Goal: Task Accomplishment & Management: Manage account settings

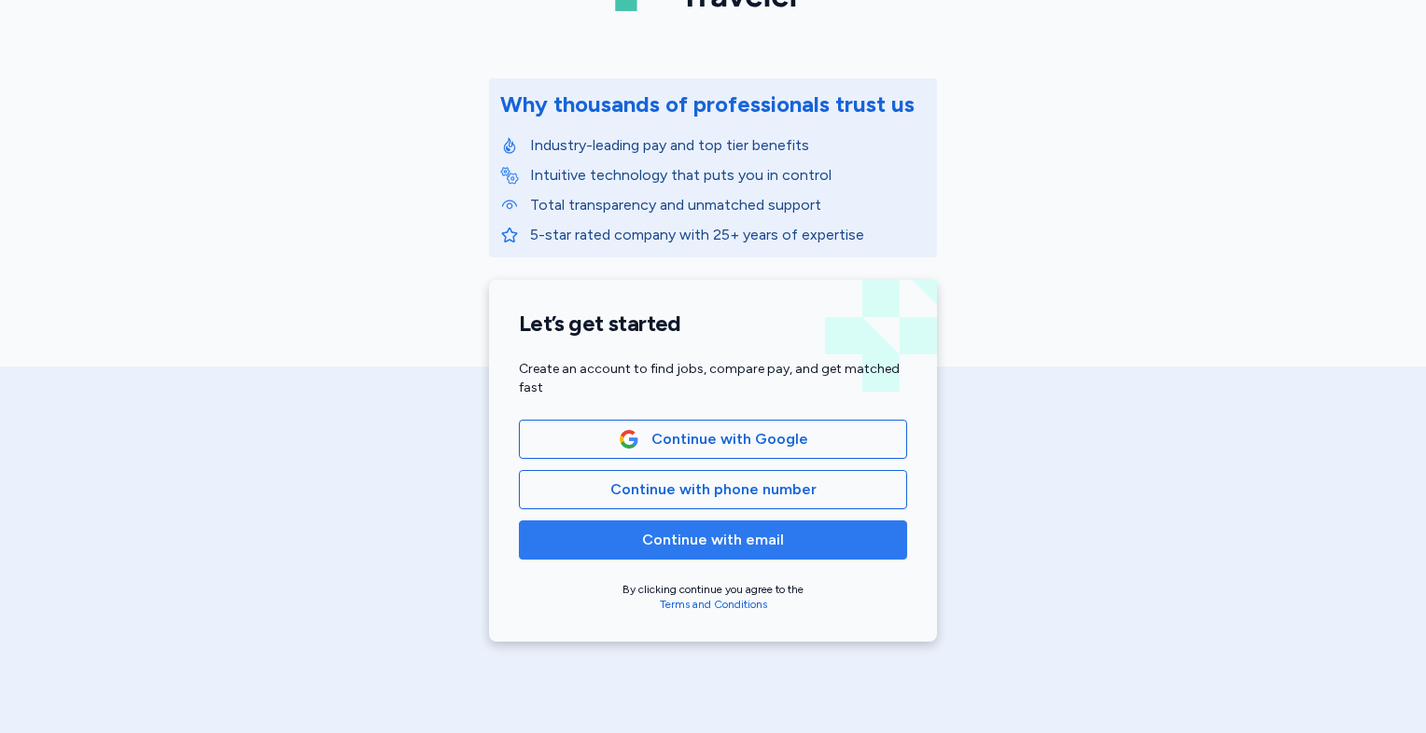
scroll to position [187, 0]
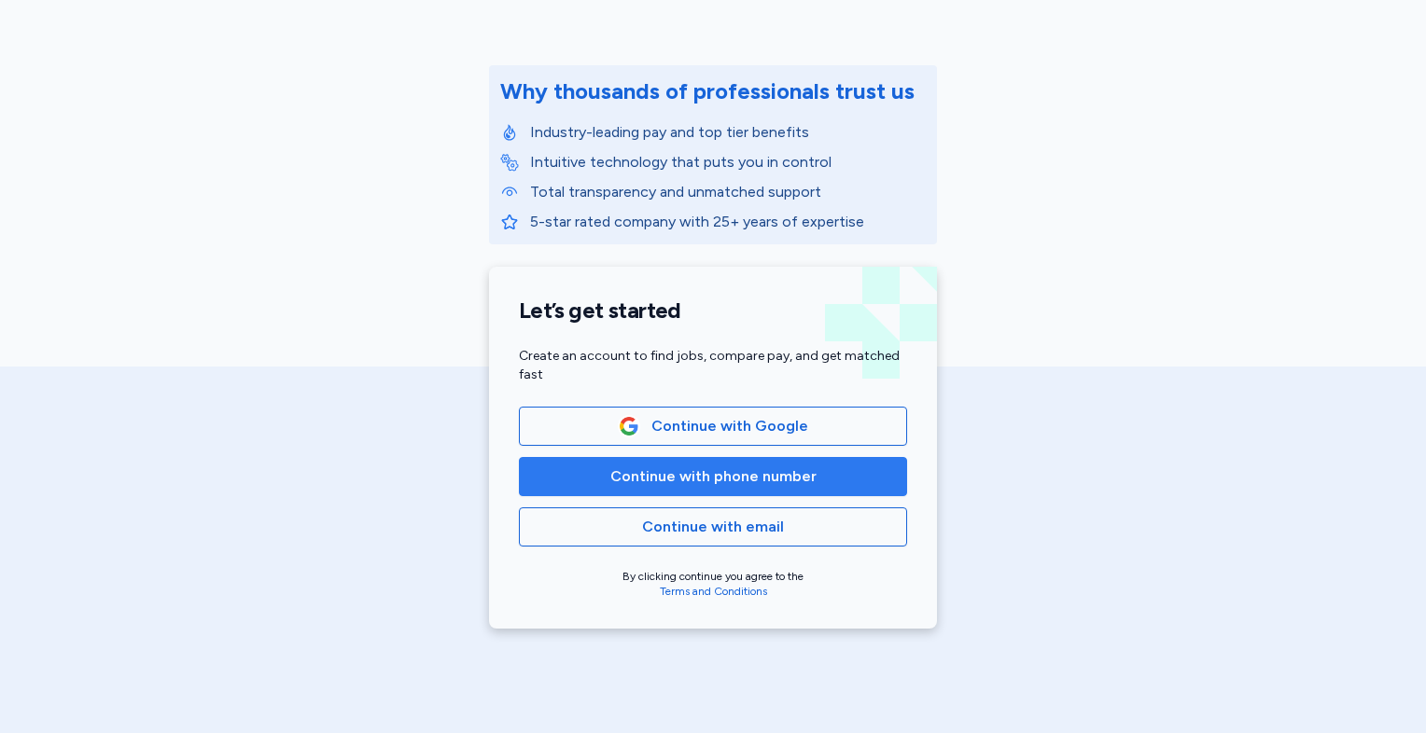
click at [601, 481] on span "Continue with phone number" at bounding box center [713, 477] width 356 height 22
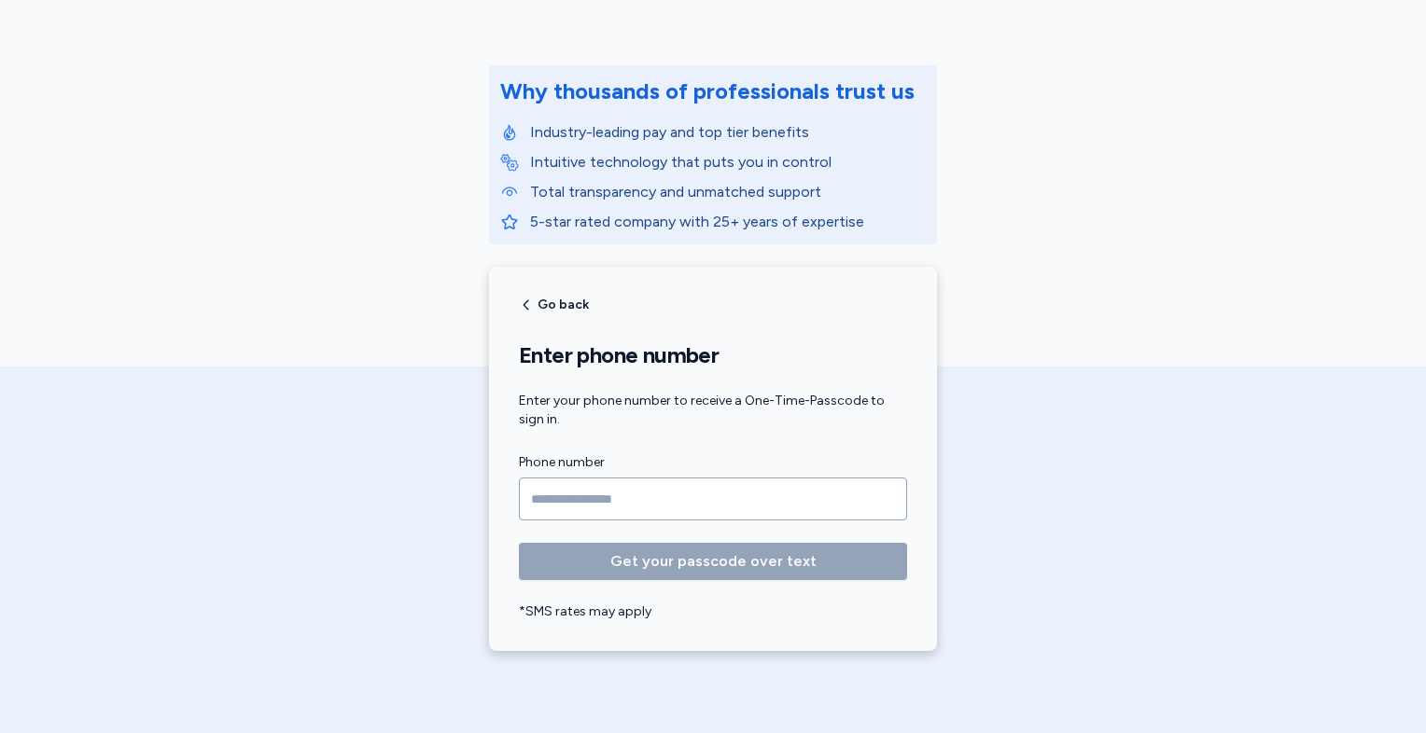
click at [574, 494] on input "Phone number" at bounding box center [713, 499] width 388 height 43
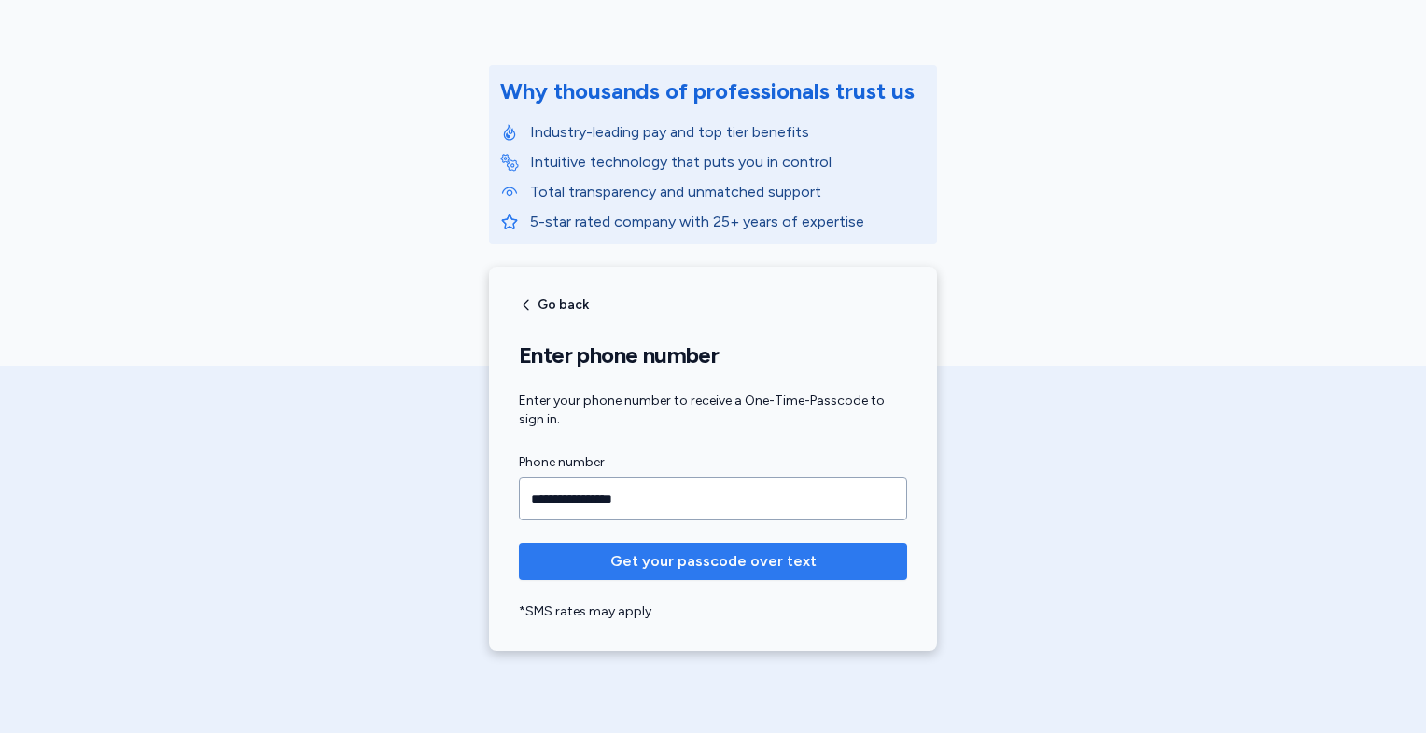
type input "**********"
click at [643, 573] on button "Get your passcode over text" at bounding box center [713, 561] width 388 height 37
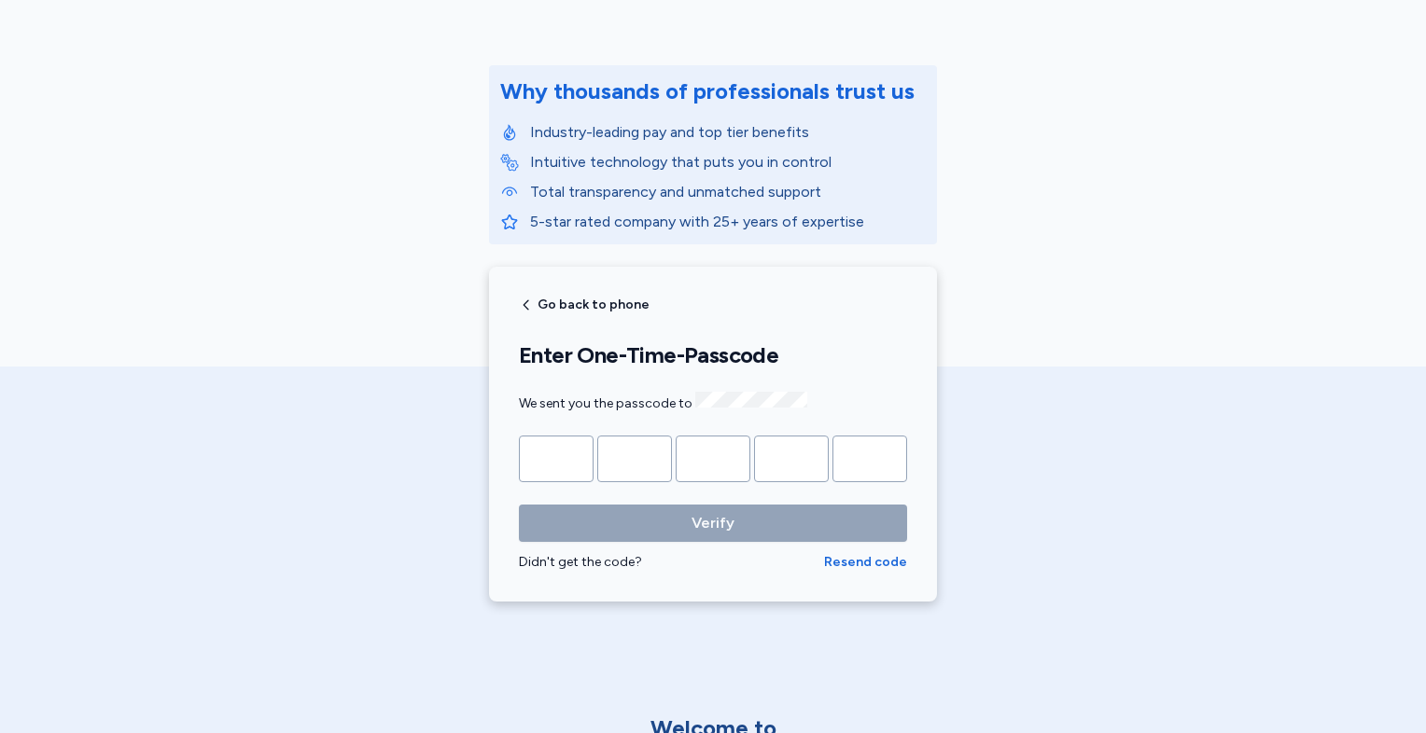
type input "*"
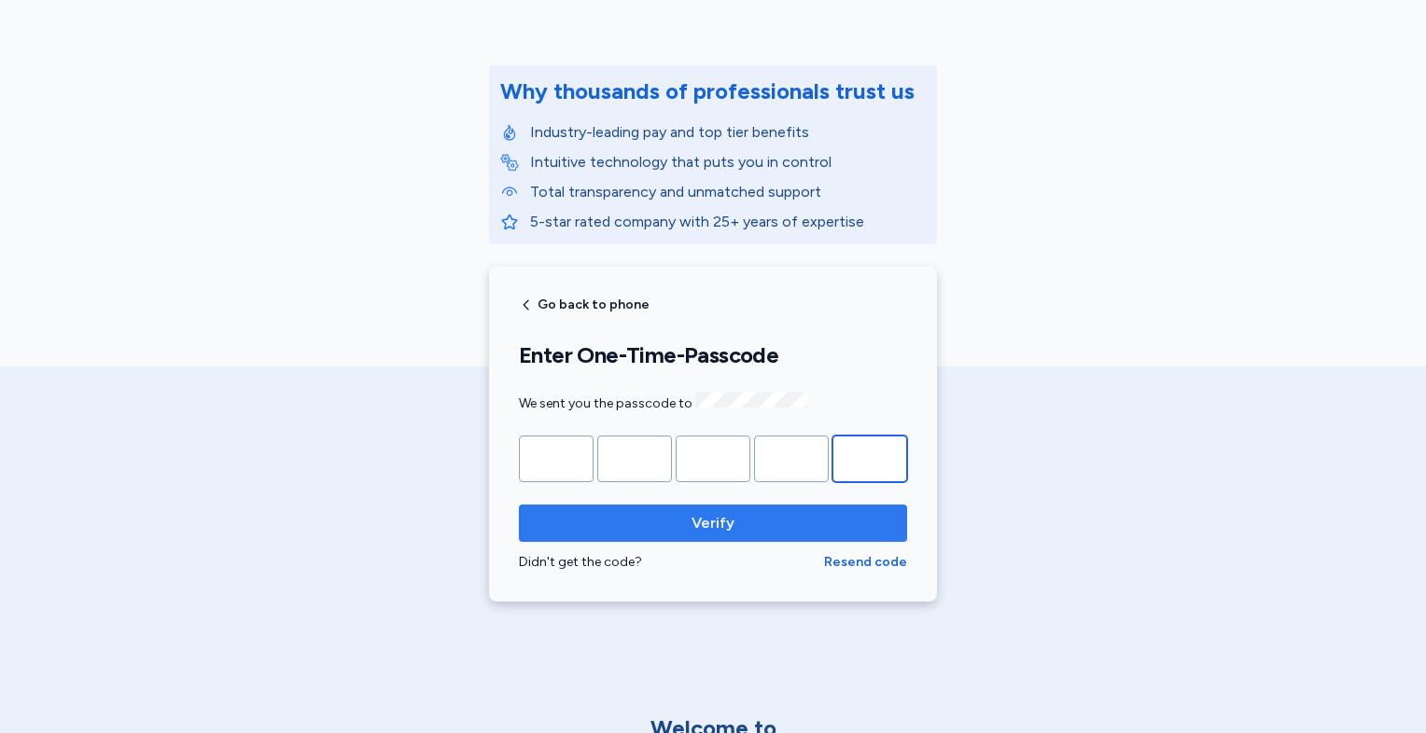
type input "*"
click at [627, 521] on span "Verify" at bounding box center [713, 523] width 358 height 22
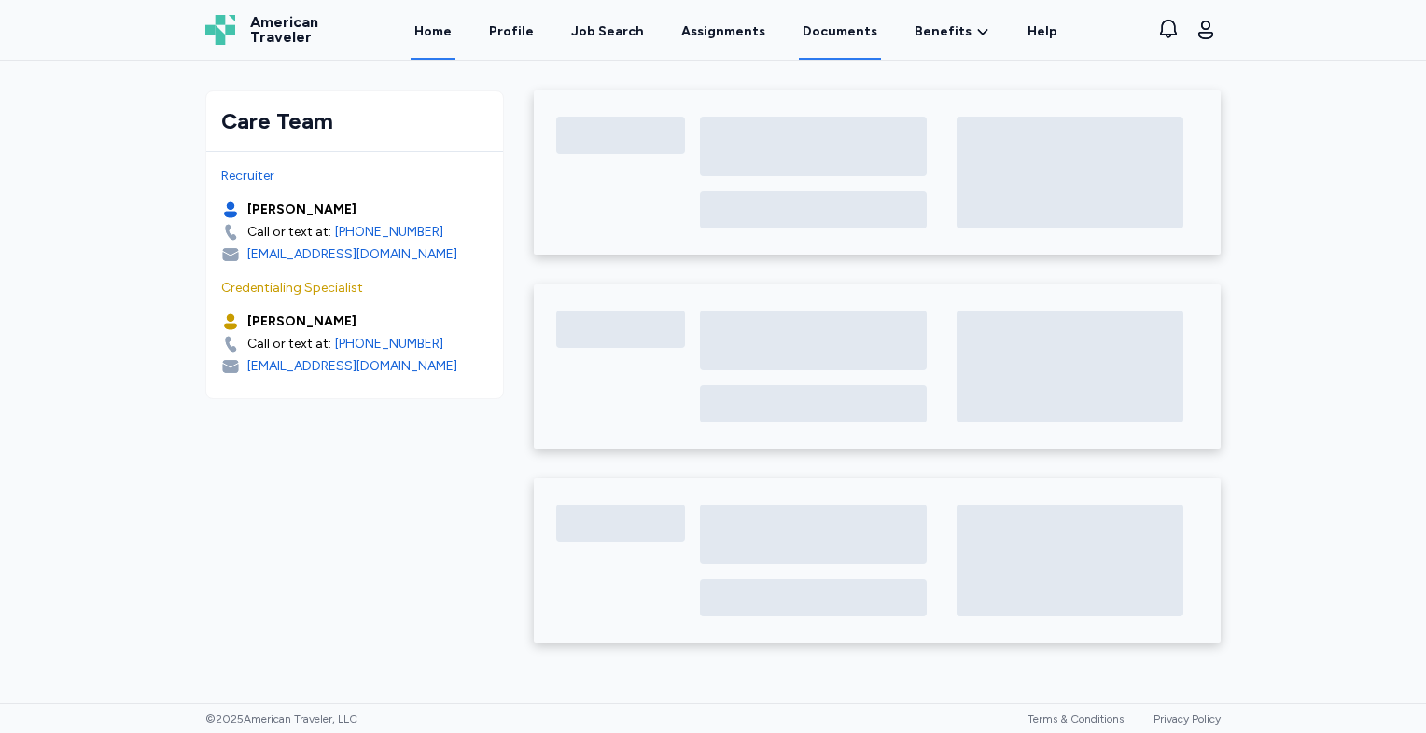
click at [839, 19] on link "Documents" at bounding box center [840, 31] width 82 height 58
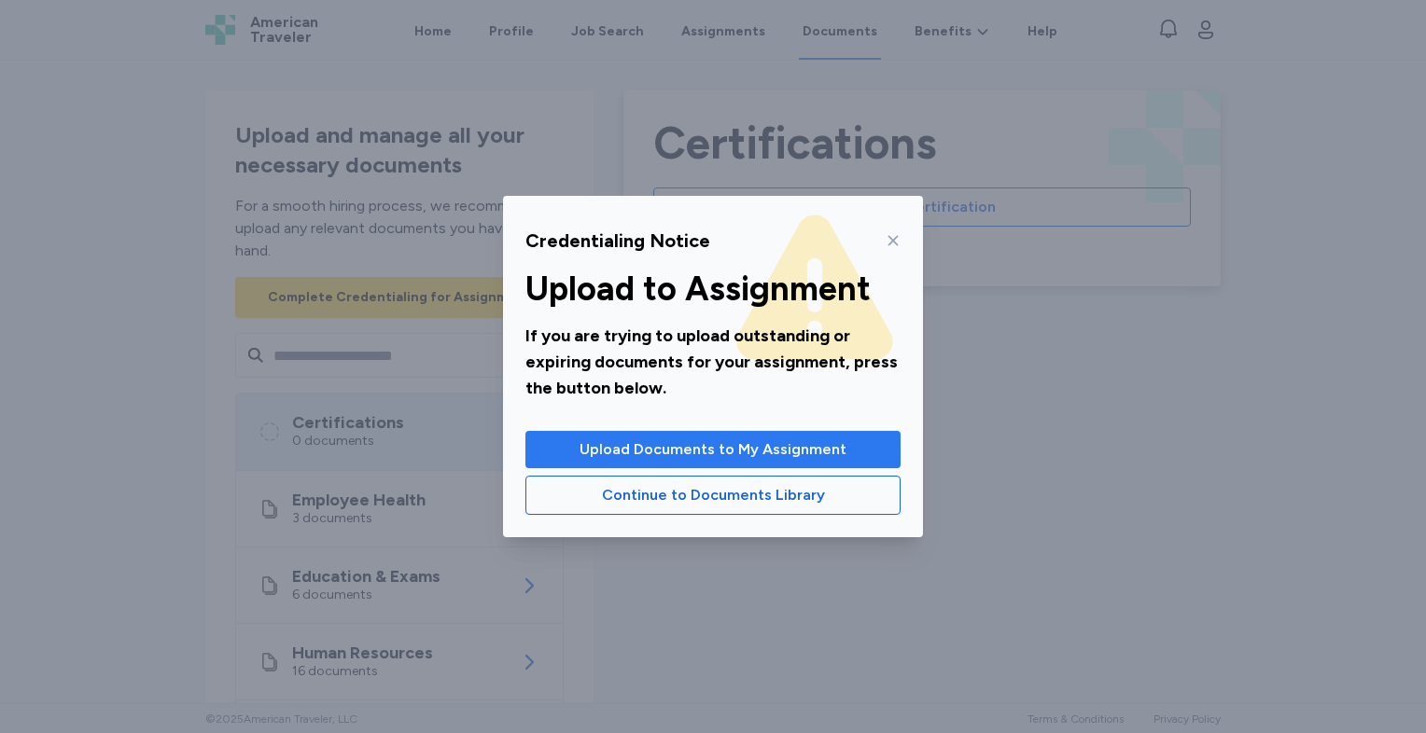
click at [792, 453] on span "Upload Documents to My Assignment" at bounding box center [712, 450] width 267 height 22
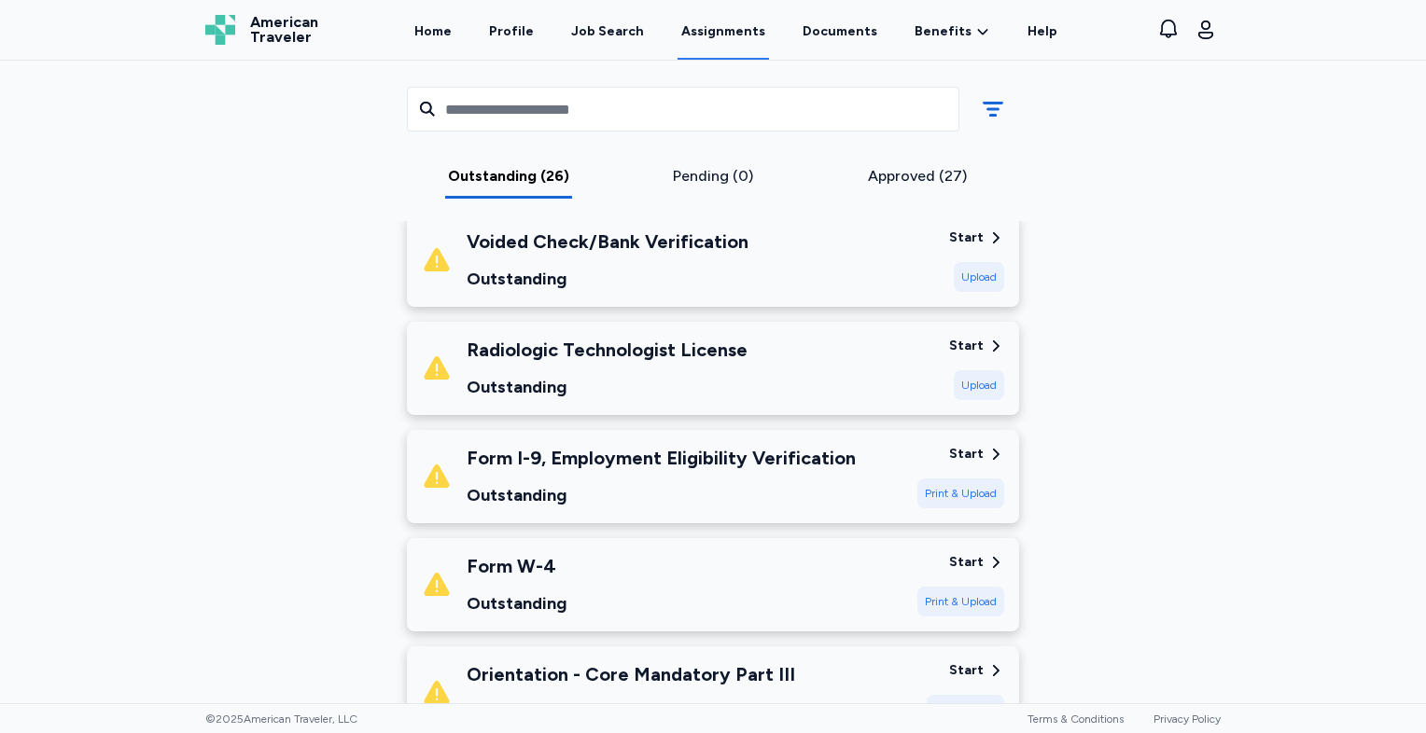
scroll to position [2146, 0]
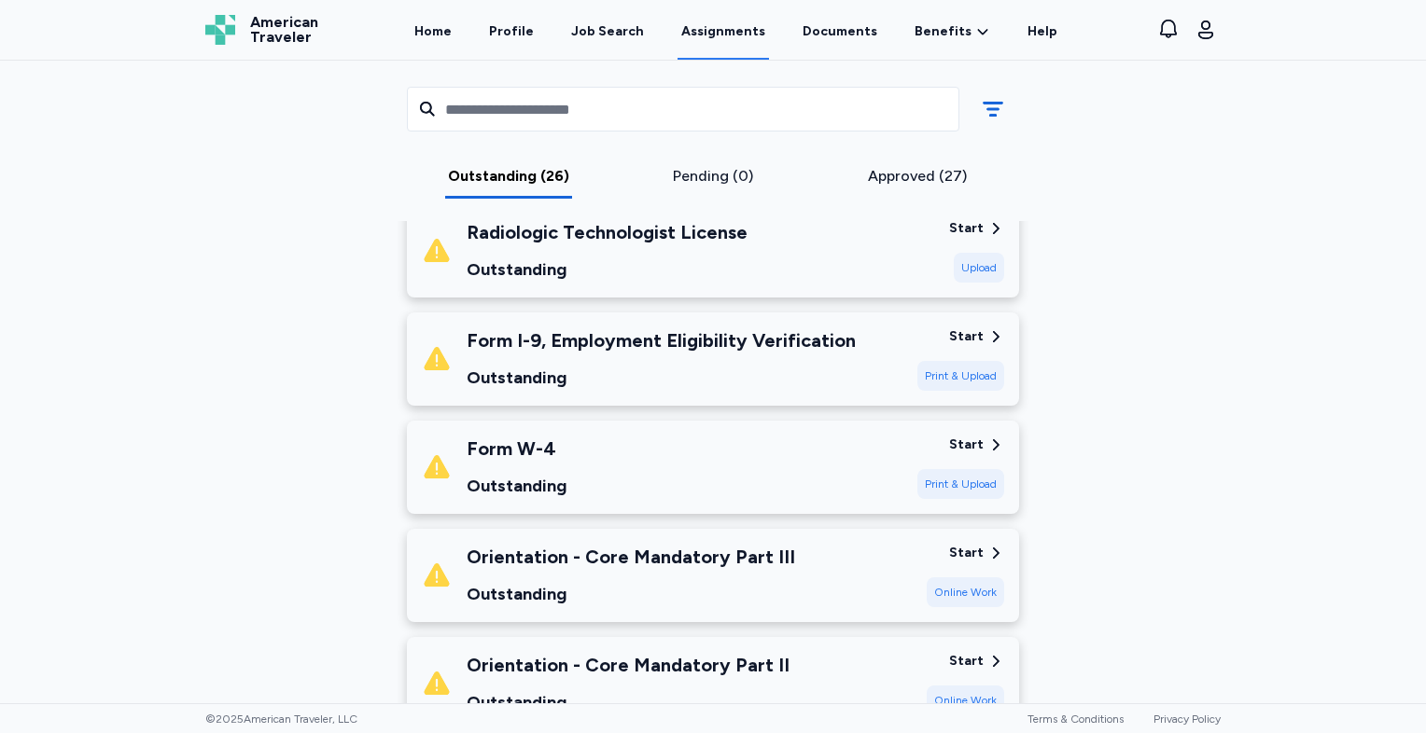
click at [954, 371] on div "Form I-9, Employment Eligibility Verification Outstanding Start Print & Upload" at bounding box center [713, 359] width 612 height 93
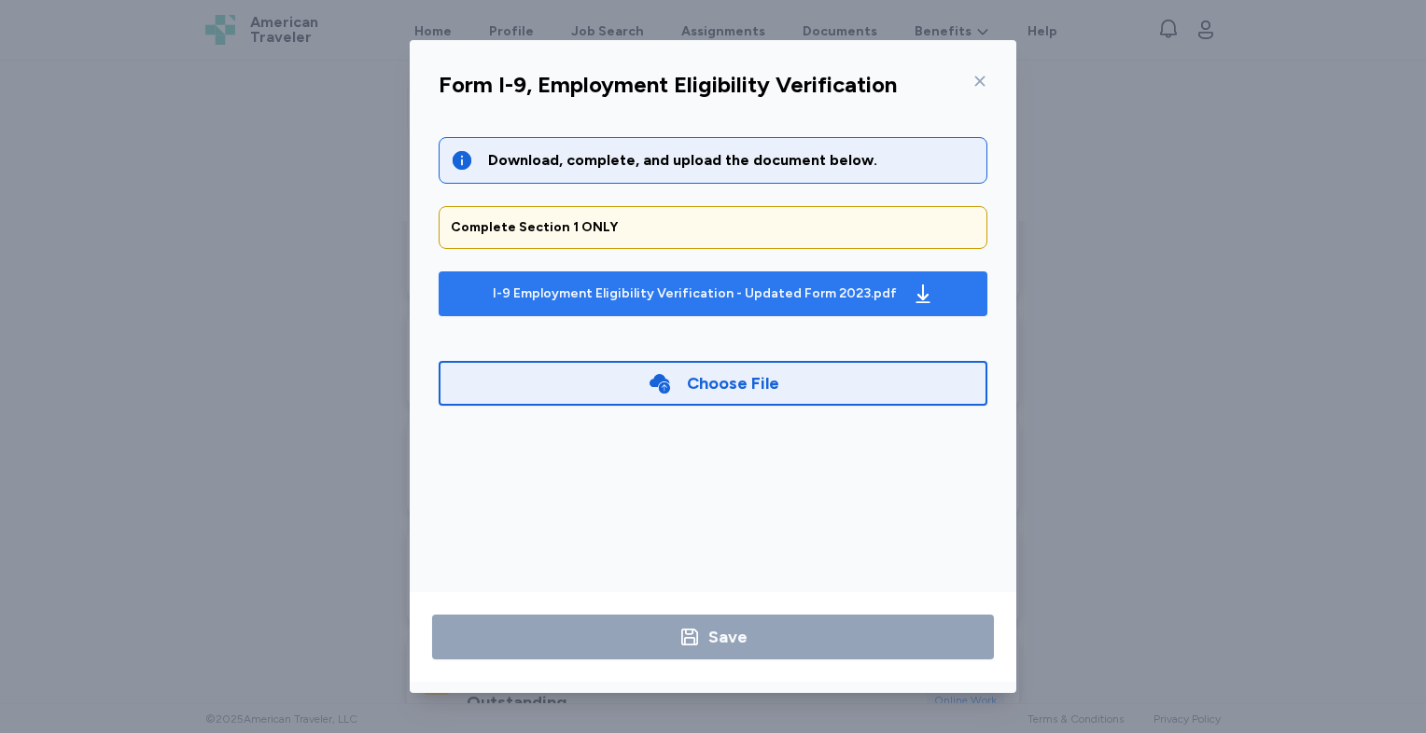
click at [773, 299] on div "I-9 Employment Eligibility Verification - Updated Form 2023.pdf" at bounding box center [695, 294] width 404 height 19
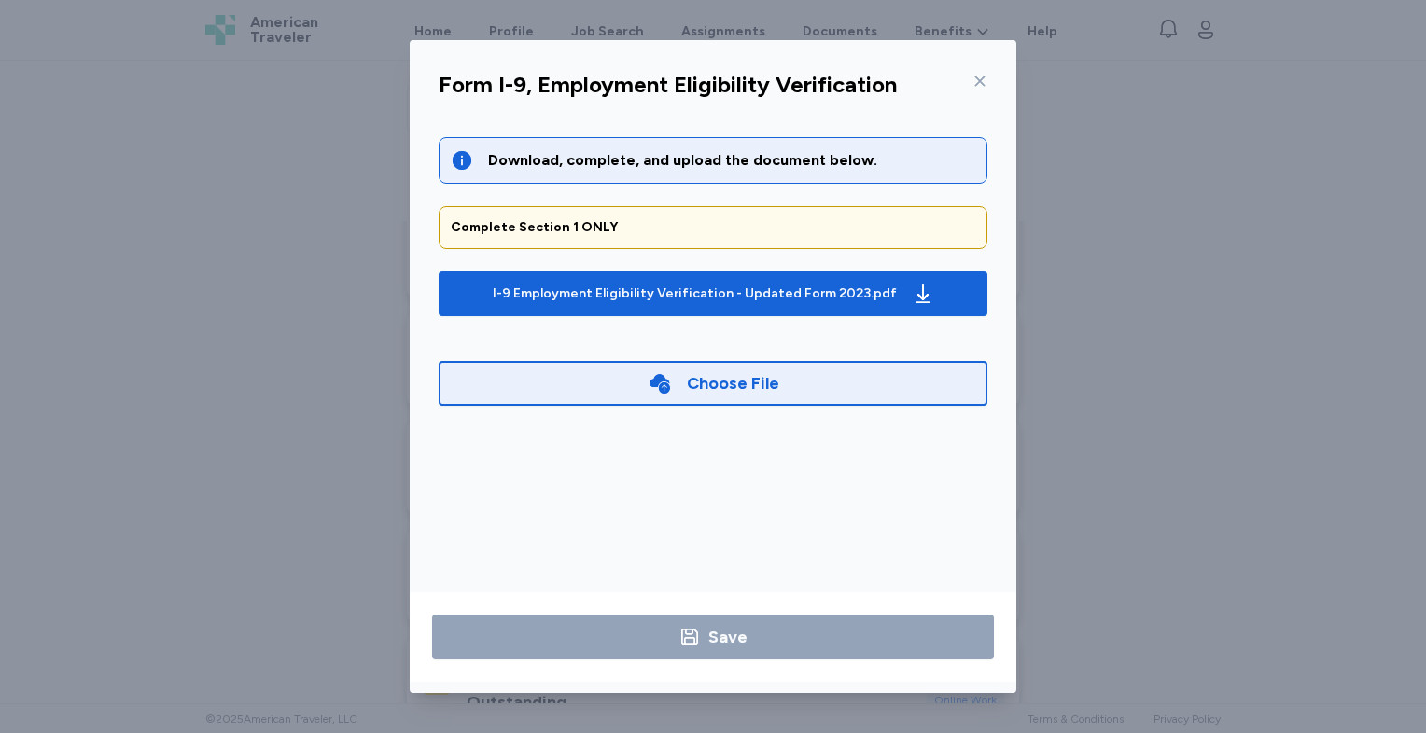
click at [982, 77] on icon at bounding box center [979, 81] width 15 height 15
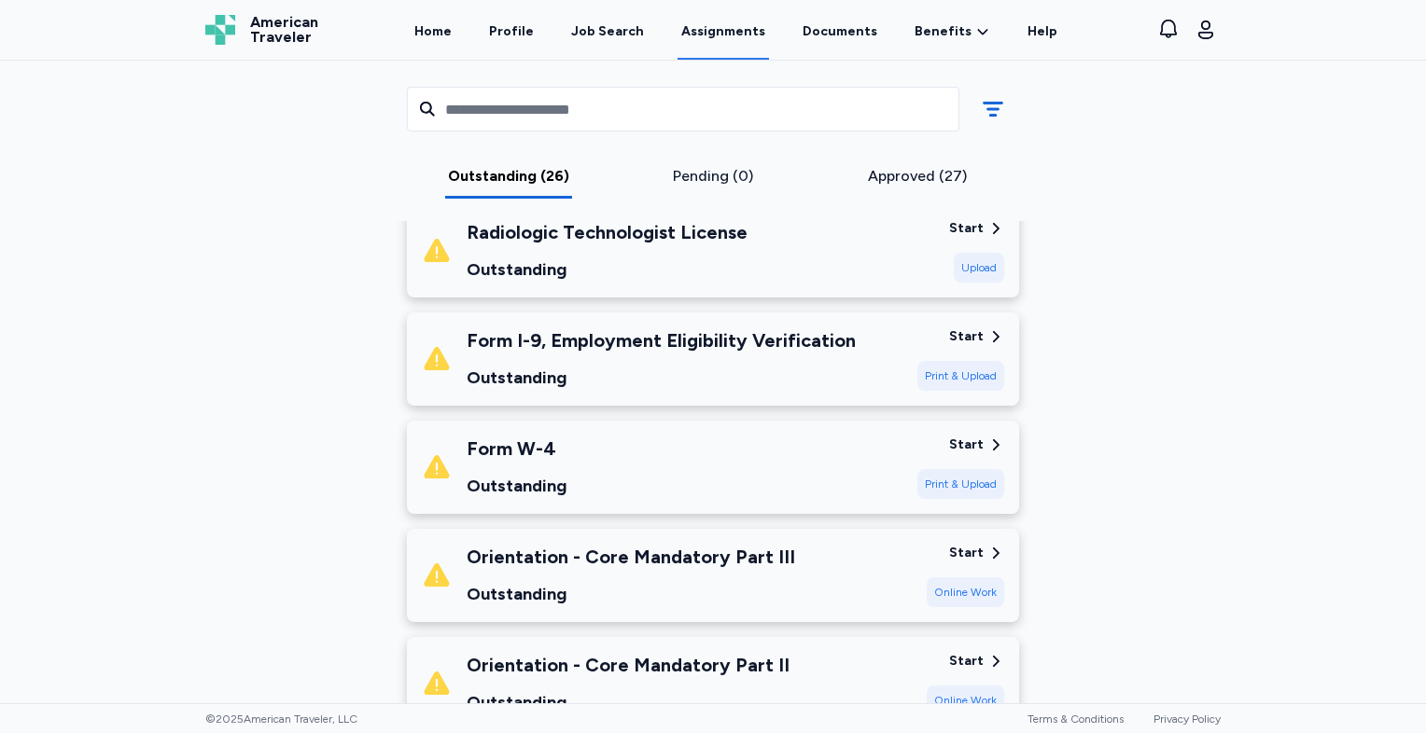
click at [933, 470] on div "Print & Upload" at bounding box center [960, 484] width 87 height 30
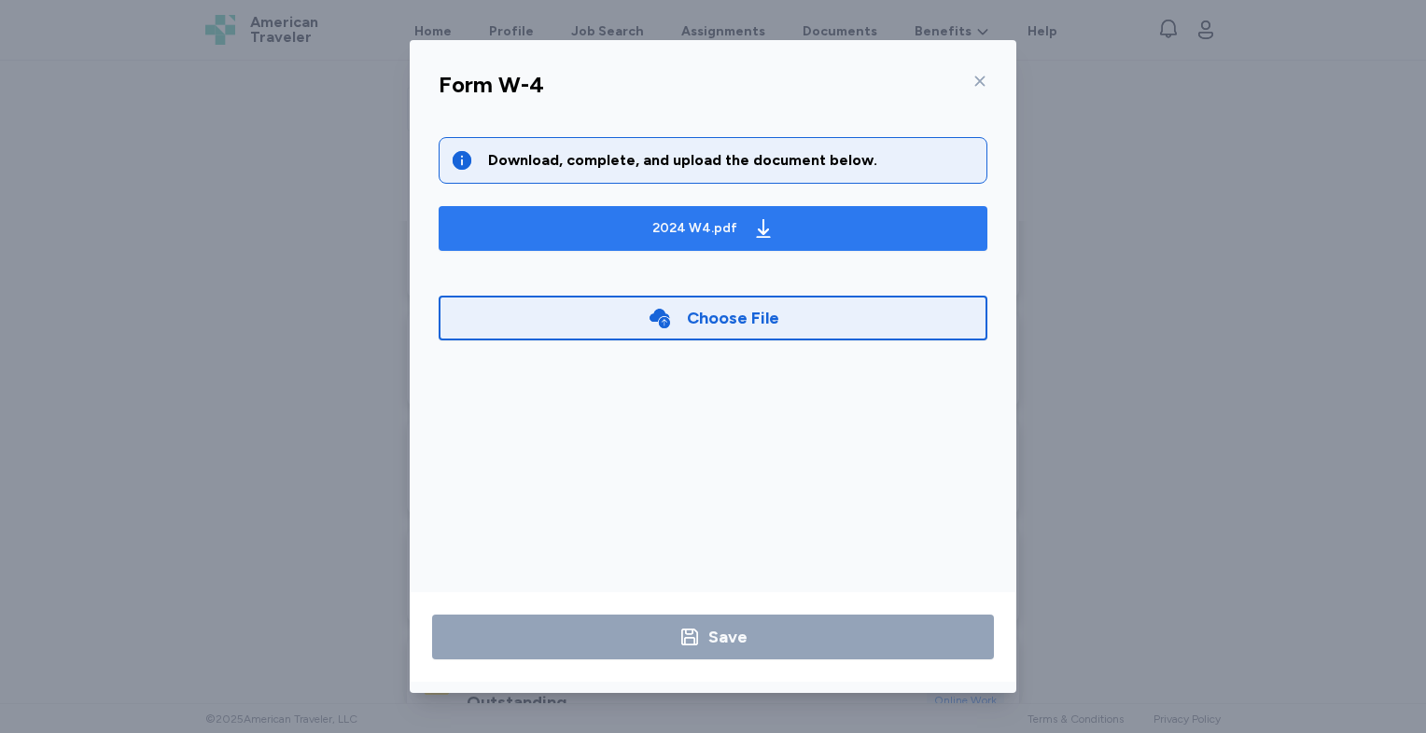
click at [766, 242] on div "2024 W4.pdf" at bounding box center [714, 229] width 130 height 30
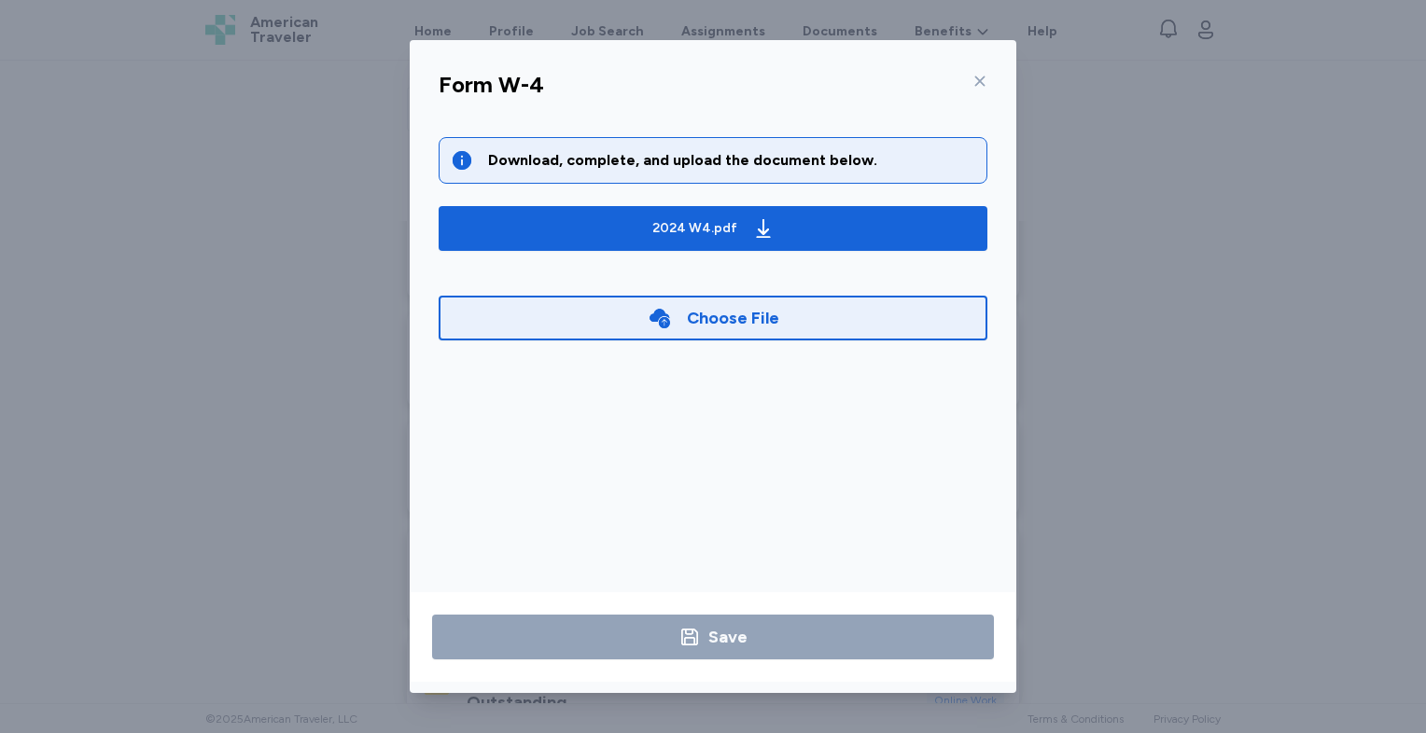
click at [984, 82] on icon at bounding box center [979, 81] width 15 height 15
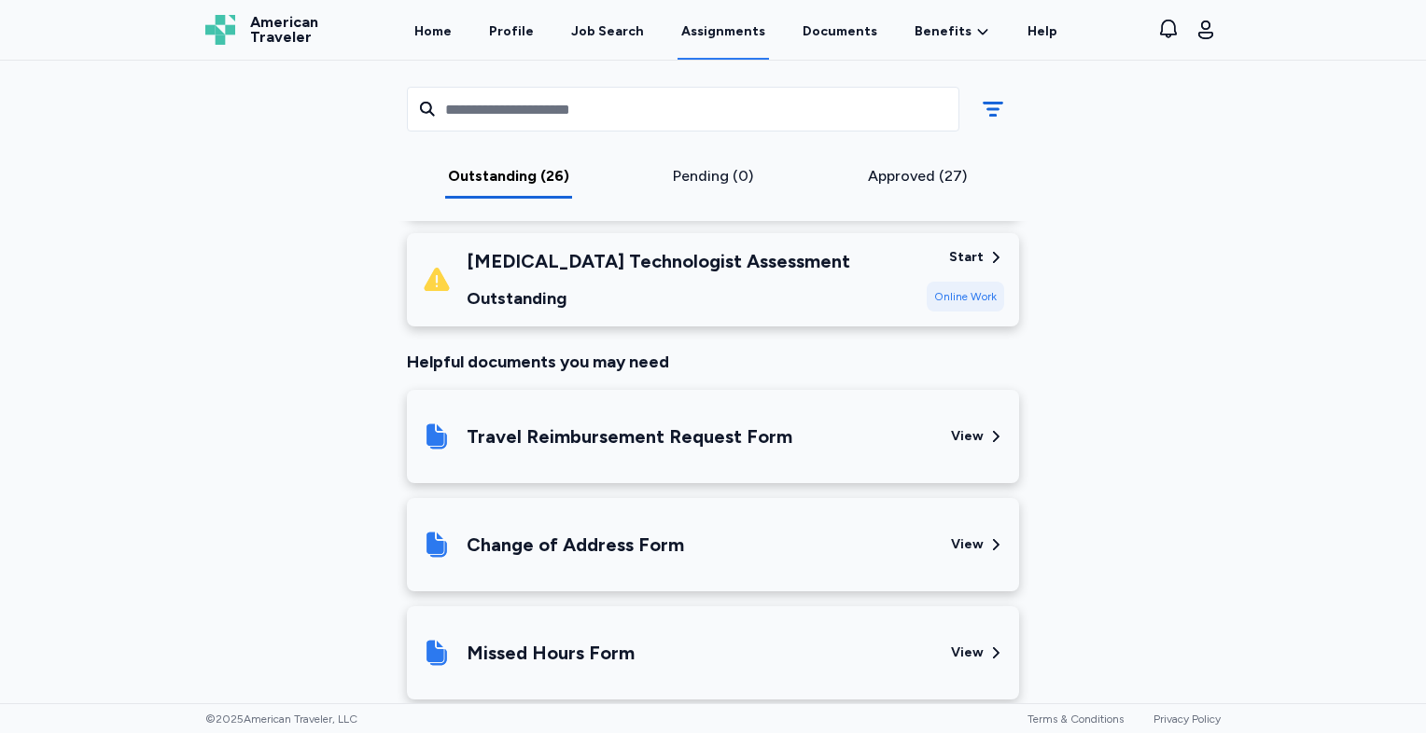
scroll to position [2971, 0]
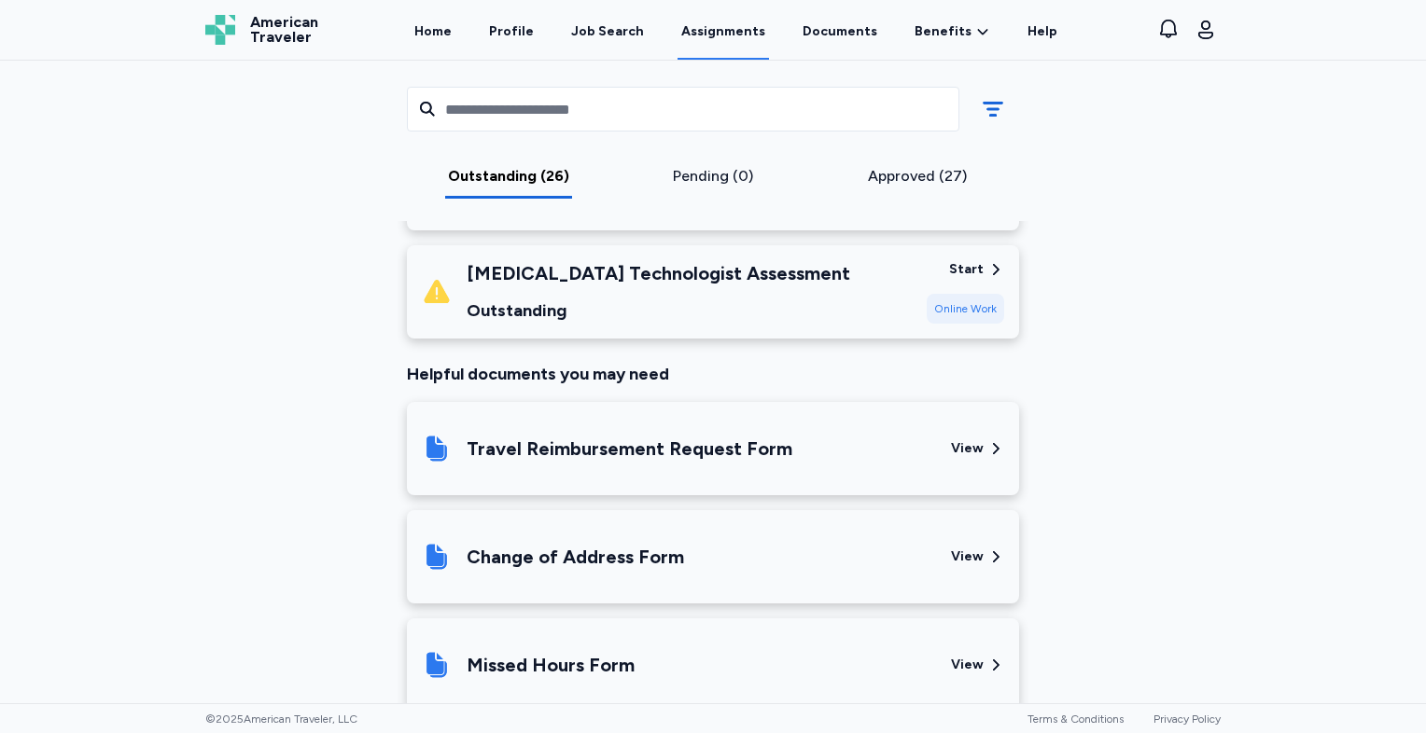
click at [881, 424] on div "Travel Reimbursement Request Form" at bounding box center [679, 448] width 514 height 63
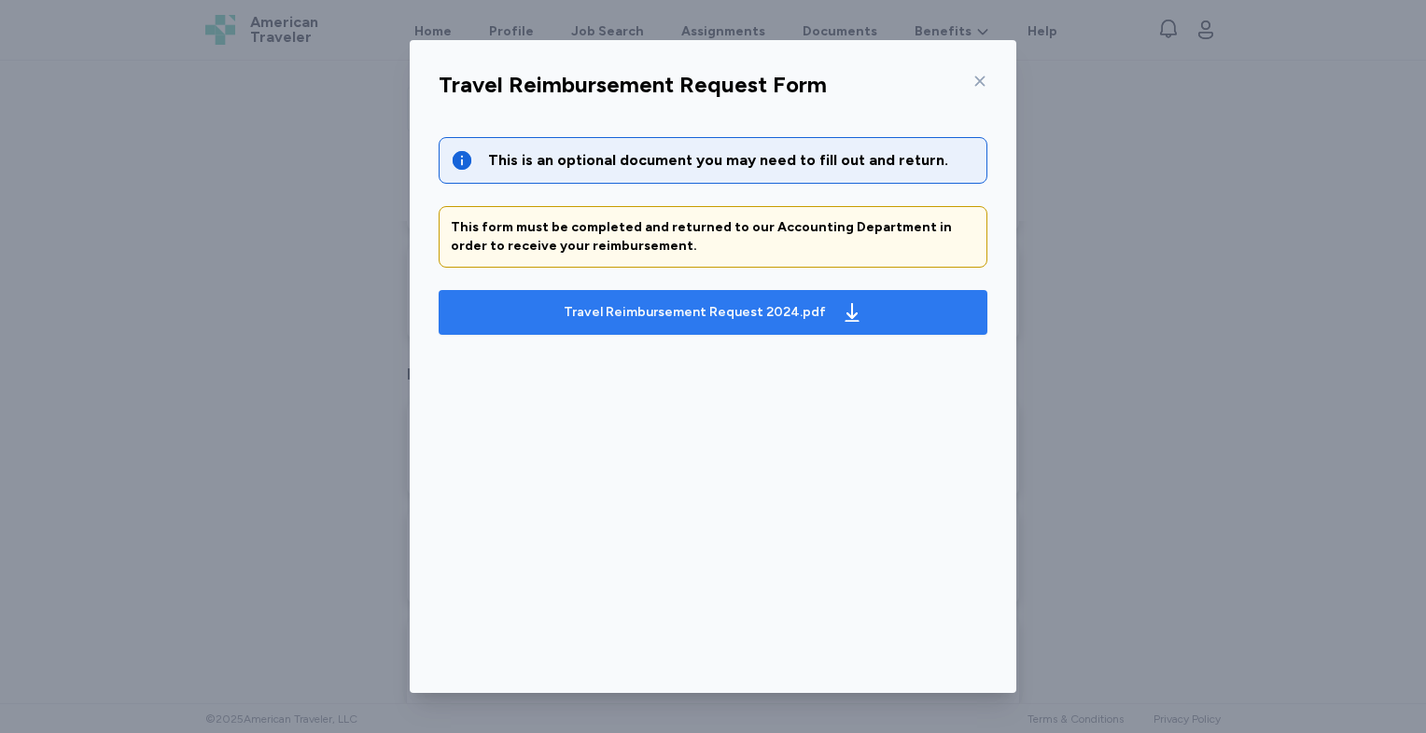
click at [841, 315] on icon "button" at bounding box center [852, 312] width 22 height 22
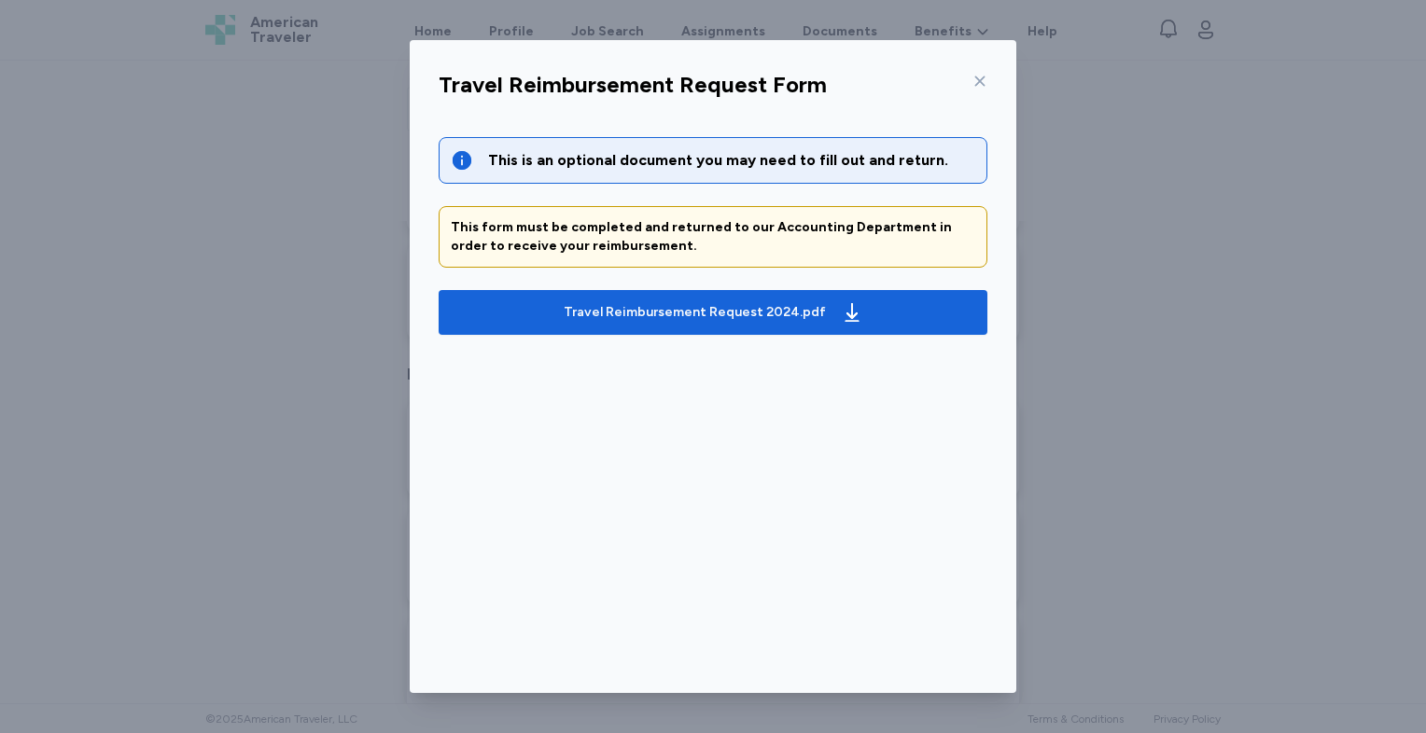
click at [977, 85] on icon at bounding box center [979, 81] width 15 height 15
